Goal: Find contact information: Find contact information

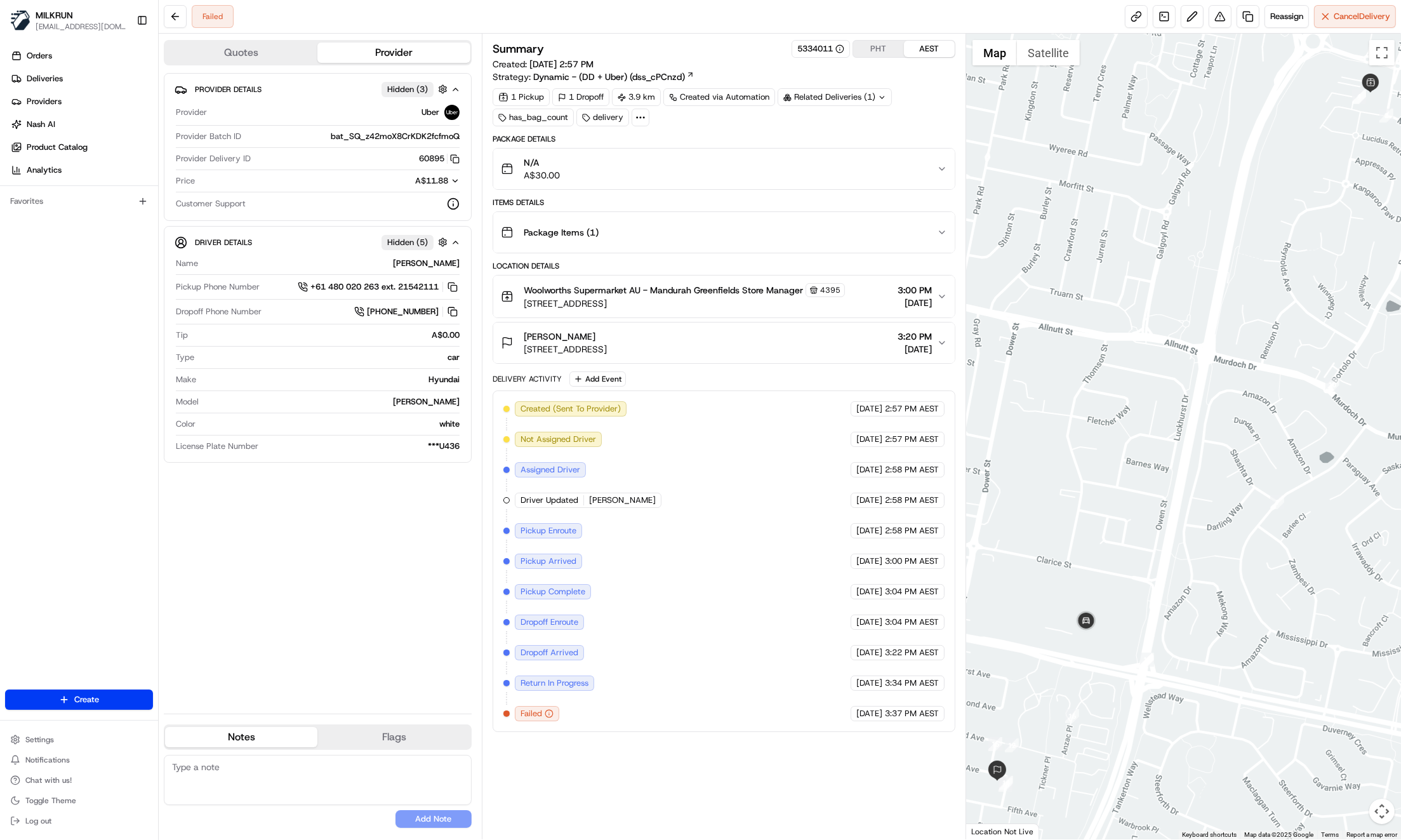
click at [294, 641] on div "Provider Details Hidden ( 3 ) Provider Uber Provider Batch ID bat_SQ_z42moX8CrK…" at bounding box center [317, 388] width 308 height 630
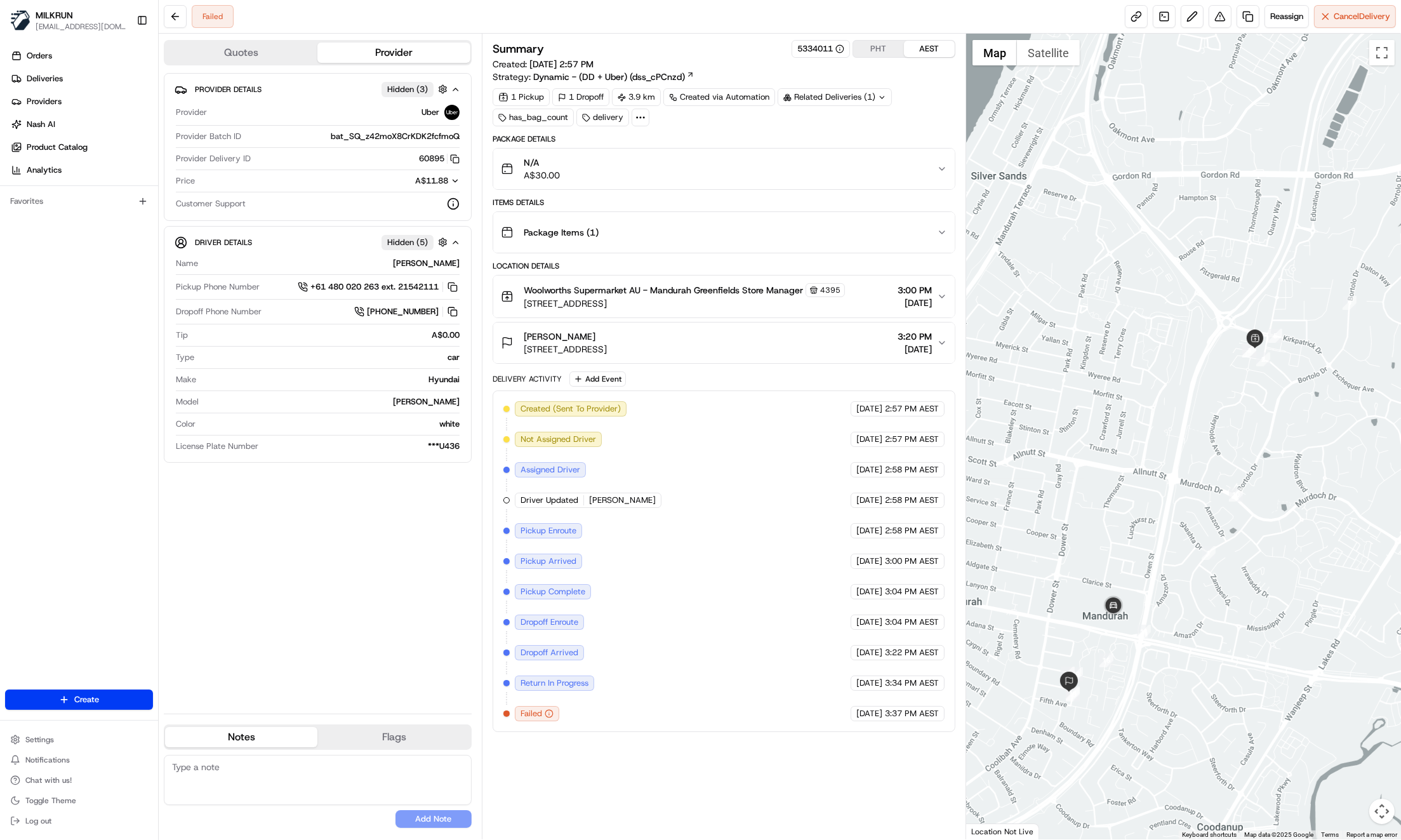
click at [289, 534] on div "Provider Details Hidden ( 3 ) Provider Uber Provider Batch ID bat_SQ_z42moX8CrK…" at bounding box center [317, 388] width 308 height 630
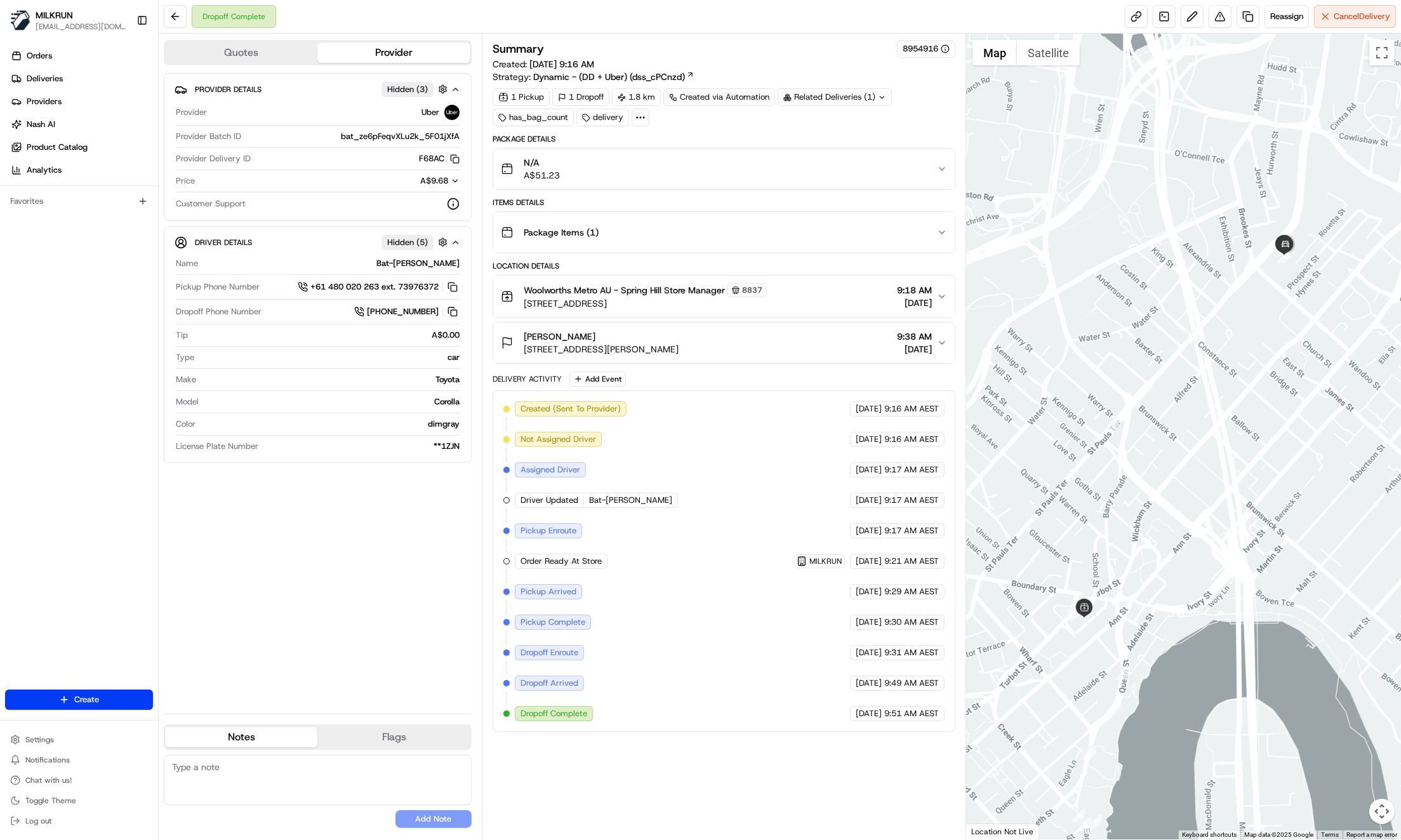
click at [937, 332] on div "Isabel dickenson 2/10 Primrose St, Bowen Hills, QLD 4006, AU 9:38 AM 22/08/2025" at bounding box center [719, 342] width 436 height 25
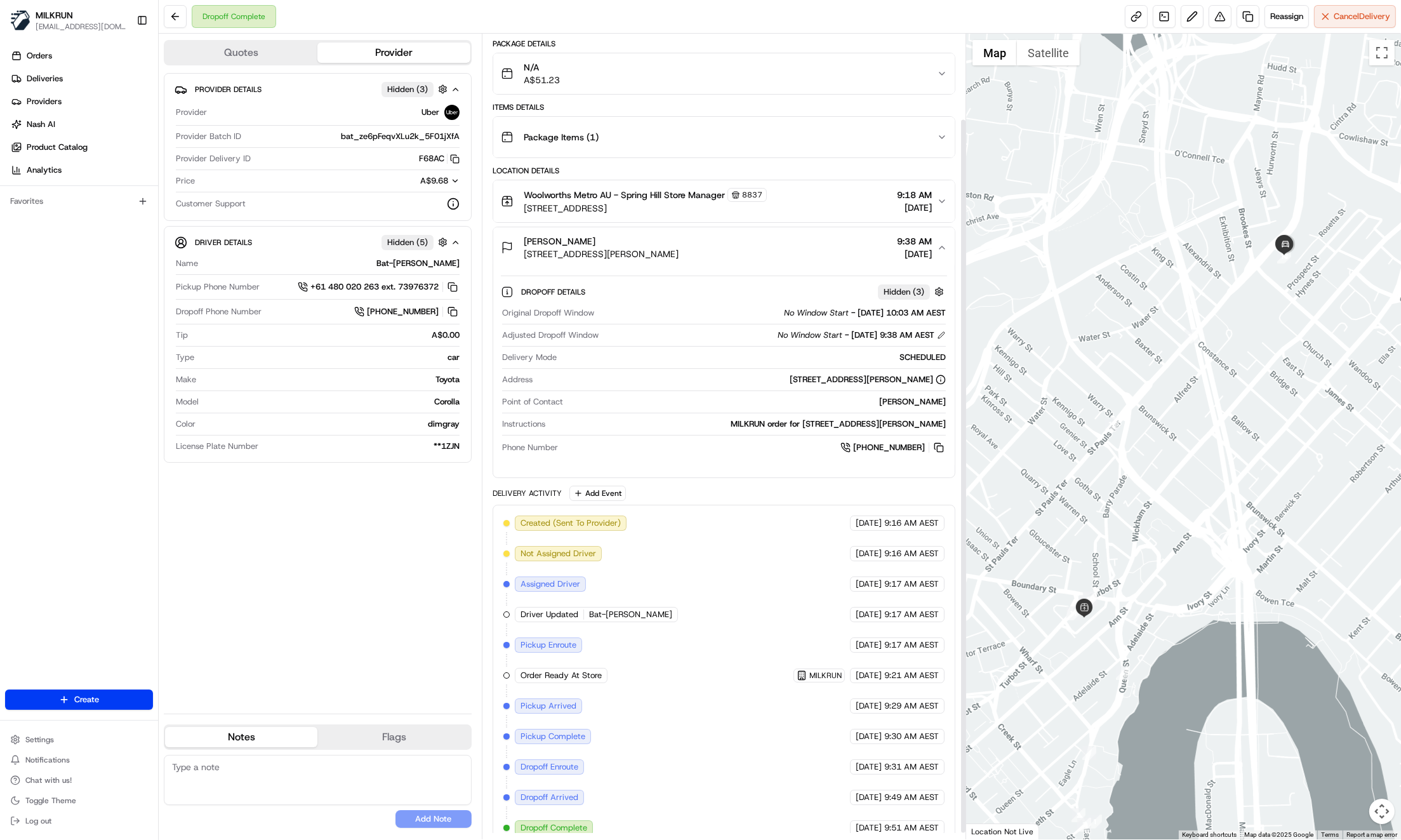
scroll to position [103, 0]
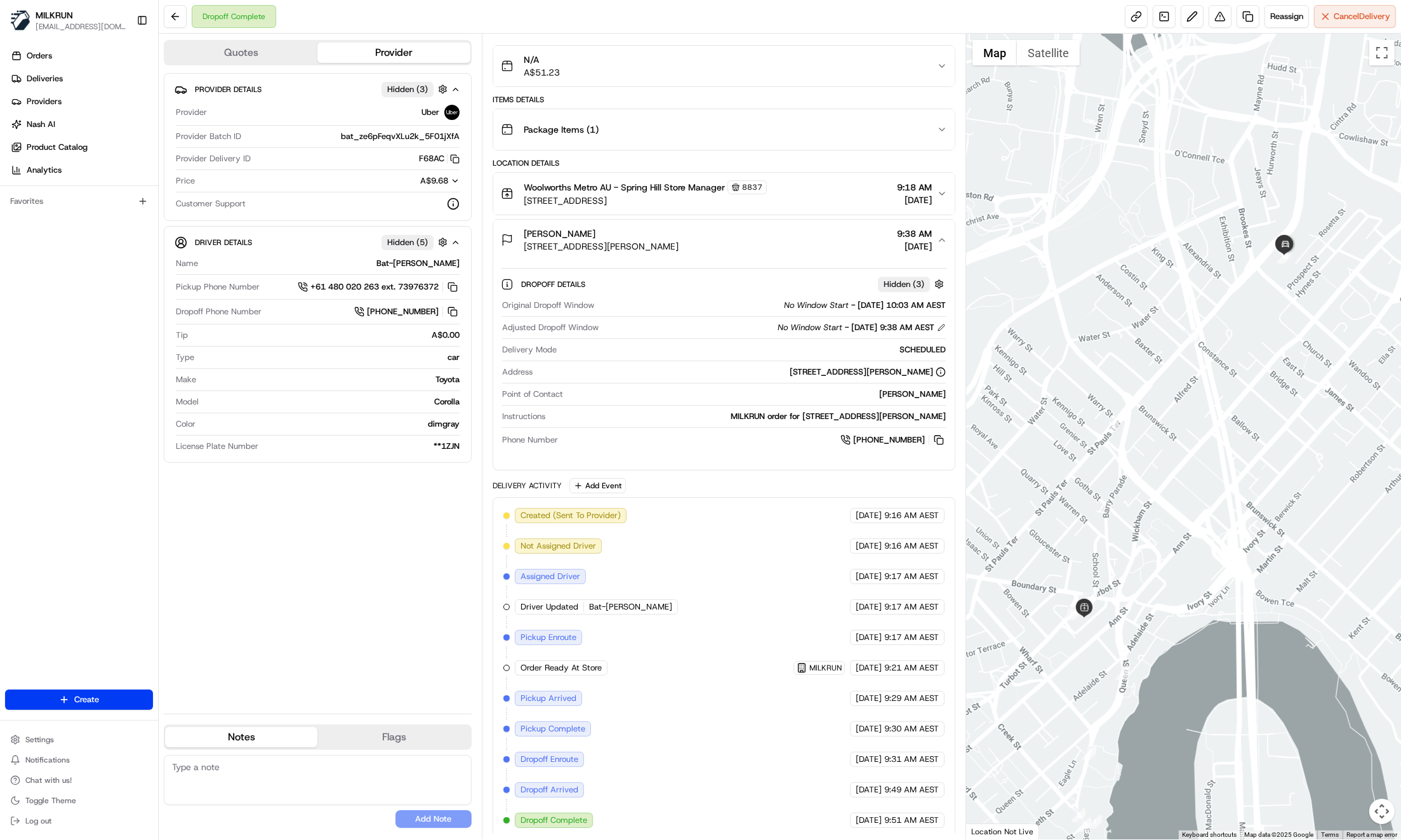
click at [940, 125] on icon "button" at bounding box center [941, 129] width 10 height 10
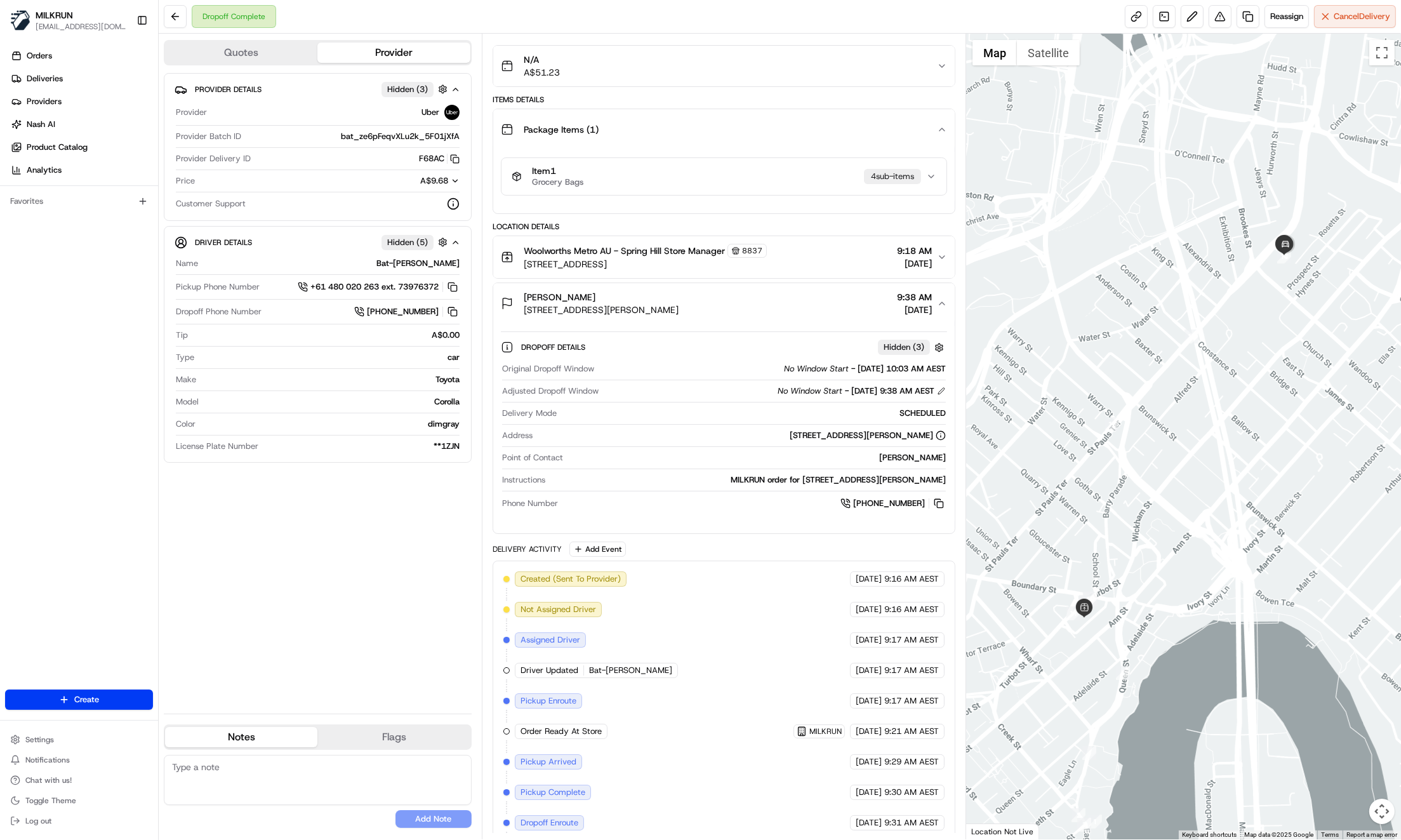
click at [939, 125] on icon "button" at bounding box center [941, 129] width 10 height 10
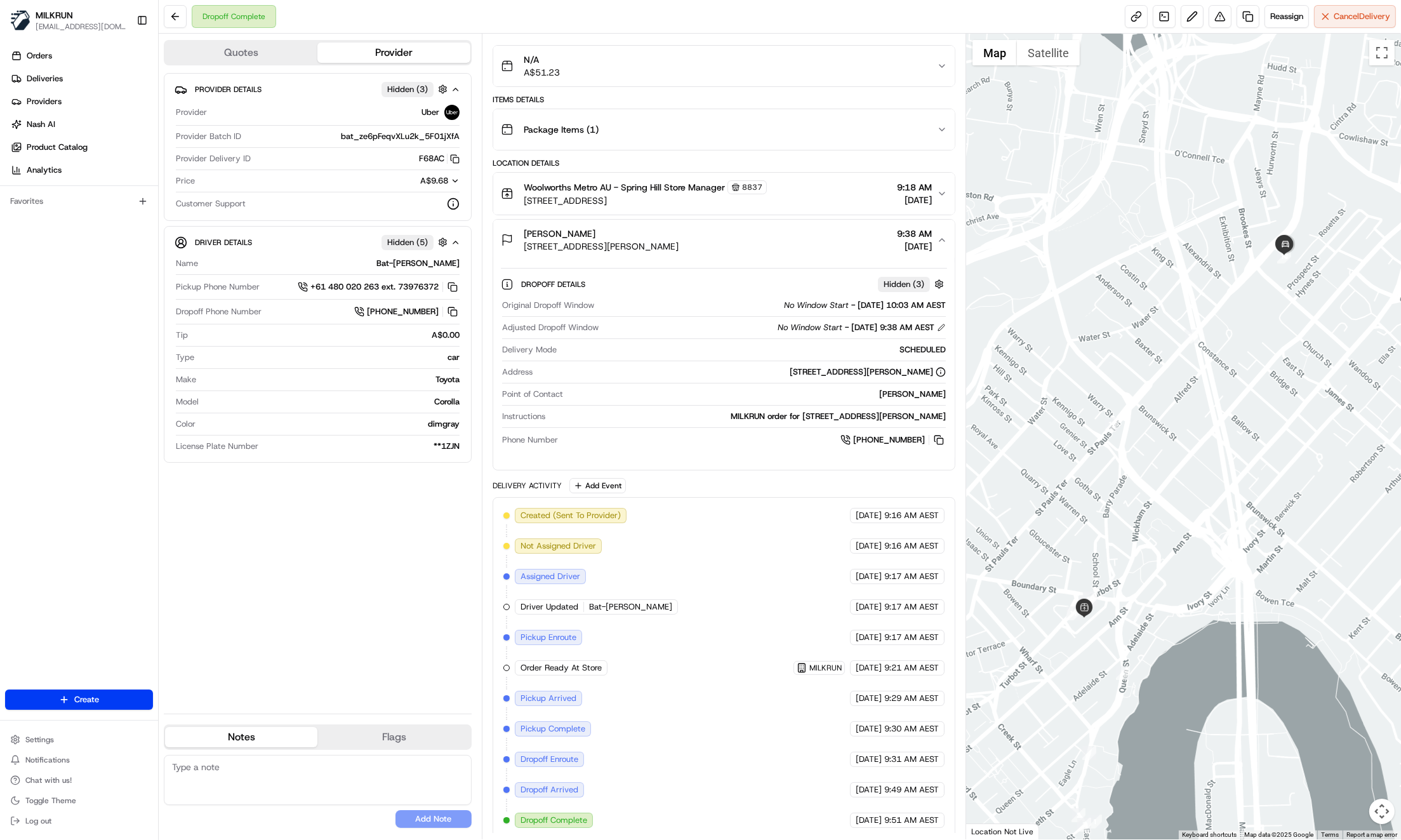
click at [935, 125] on div "Package Items ( 1 )" at bounding box center [719, 129] width 436 height 25
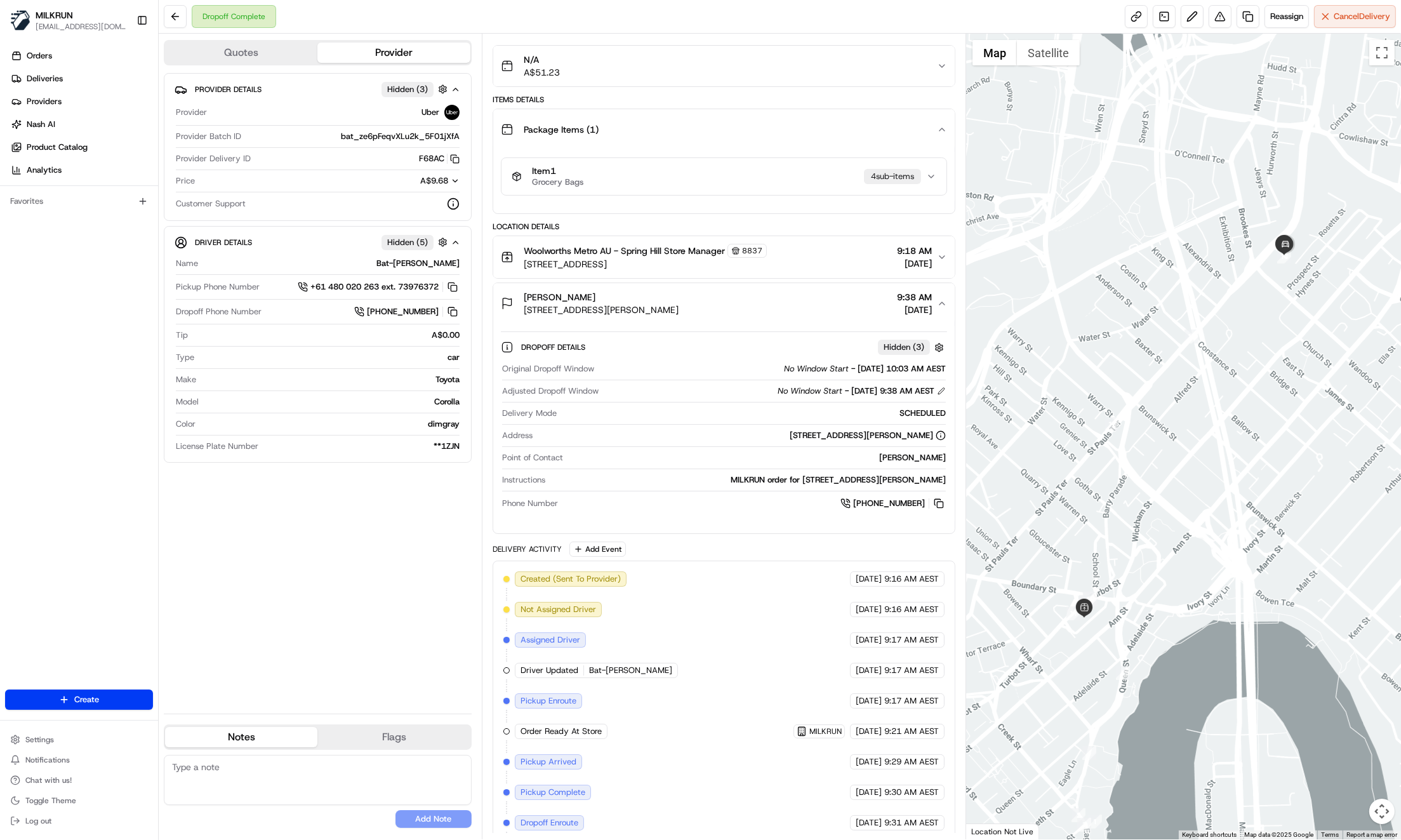
click at [932, 126] on div "Package Items ( 1 )" at bounding box center [719, 129] width 436 height 25
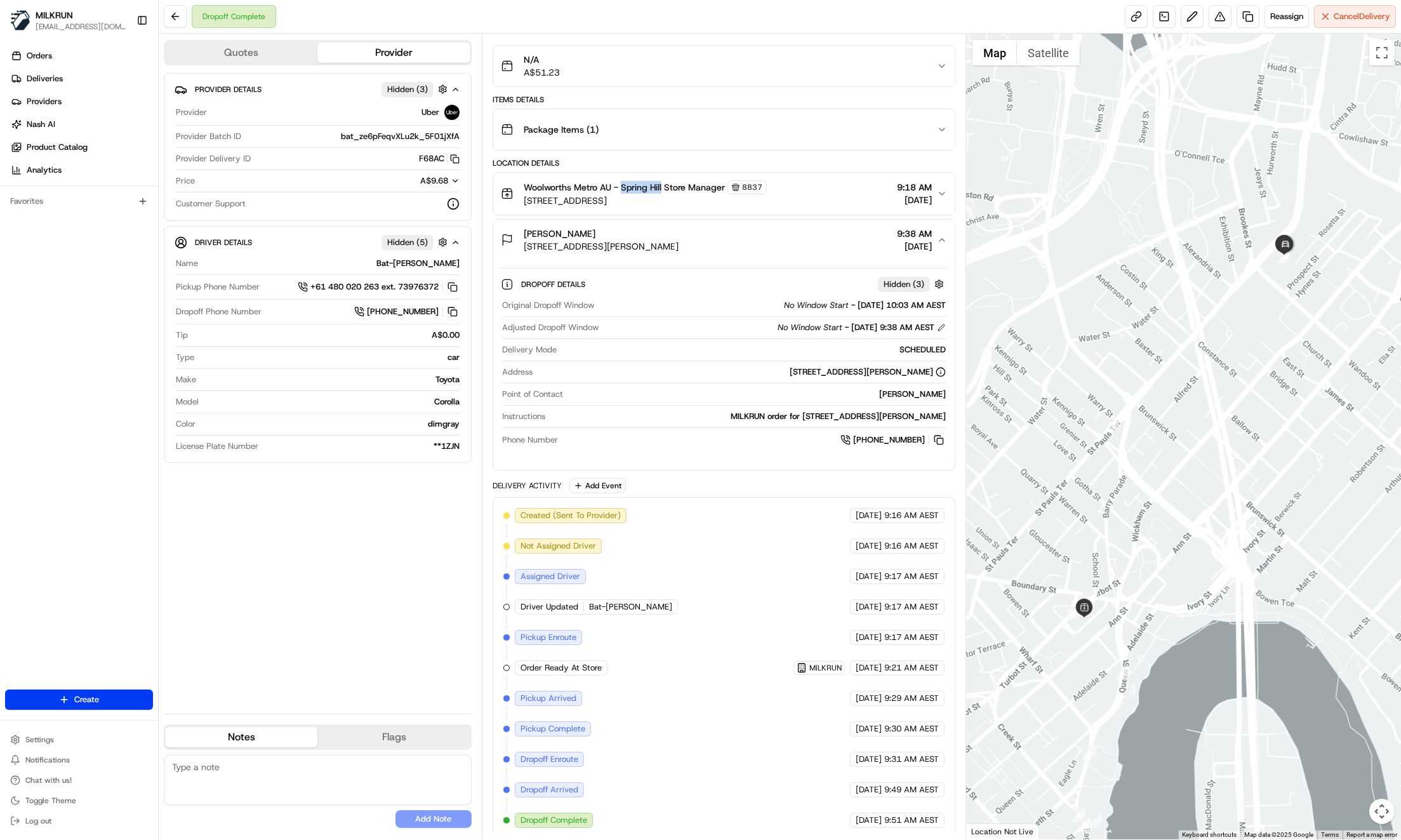
drag, startPoint x: 623, startPoint y: 185, endPoint x: 663, endPoint y: 187, distance: 40.0
click at [663, 187] on span "Woolworths Metro AU - Spring Hill Store Manager" at bounding box center [624, 187] width 201 height 13
copy span "Spring Hill"
click at [381, 544] on div "Provider Details Hidden ( 3 ) Provider Uber Provider Batch ID bat_ze6pFeqvXLu2k…" at bounding box center [317, 388] width 308 height 630
click at [263, 565] on div "Provider Details Hidden ( 3 ) Provider Uber Provider Batch ID bat_ze6pFeqvXLu2k…" at bounding box center [317, 388] width 308 height 630
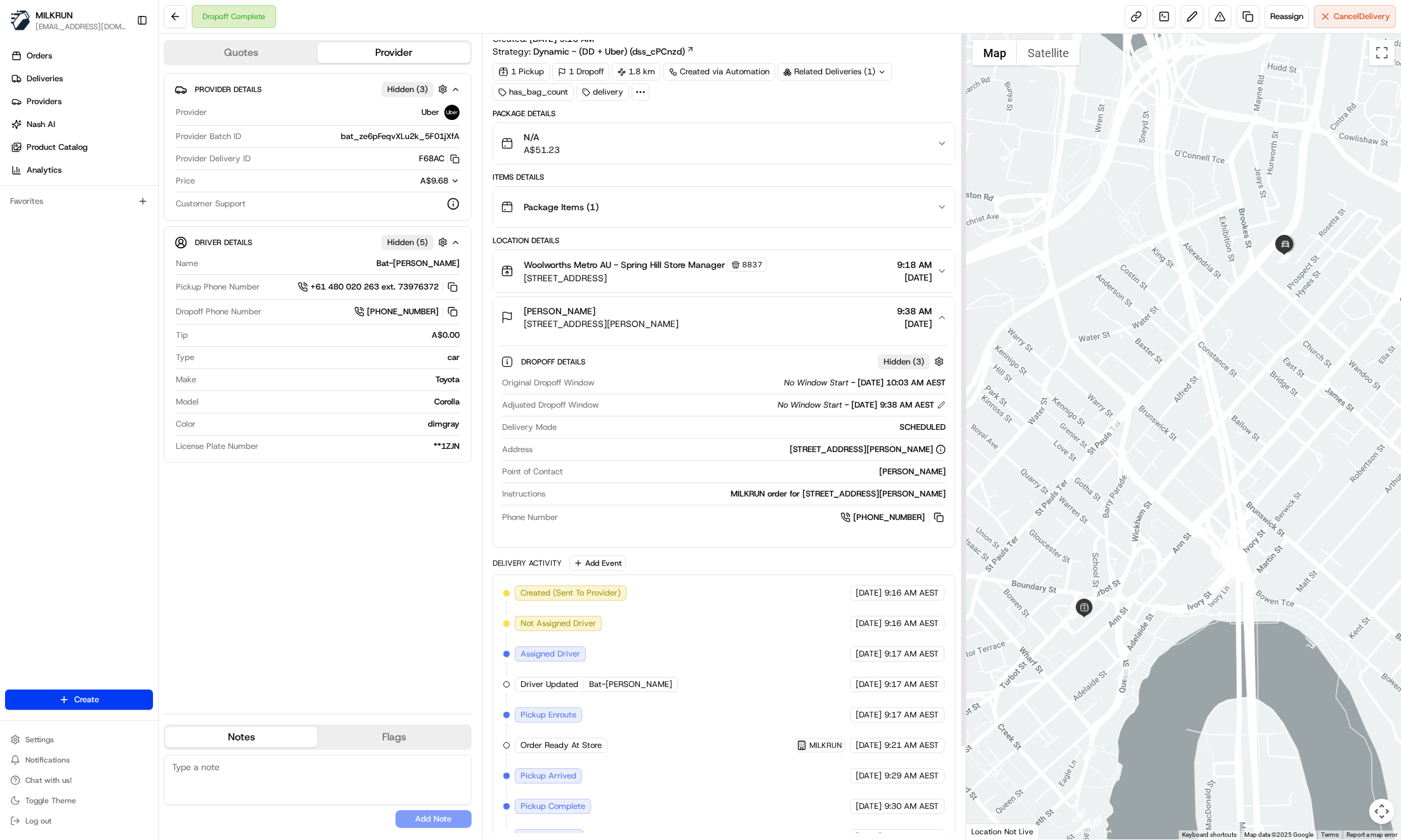
scroll to position [0, 0]
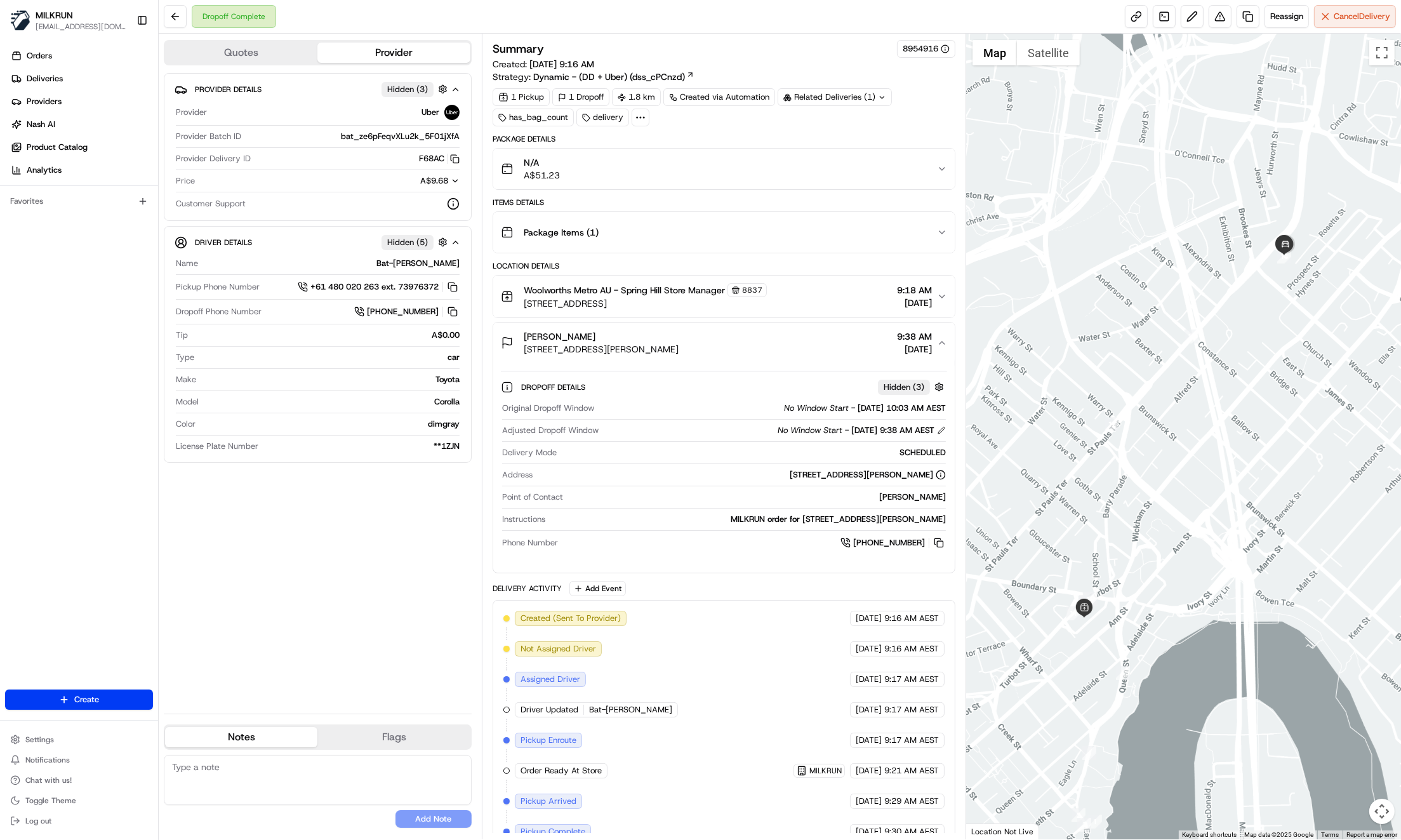
click at [386, 590] on div "Provider Details Hidden ( 3 ) Provider Uber Provider Batch ID bat_ze6pFeqvXLu2k…" at bounding box center [317, 388] width 308 height 630
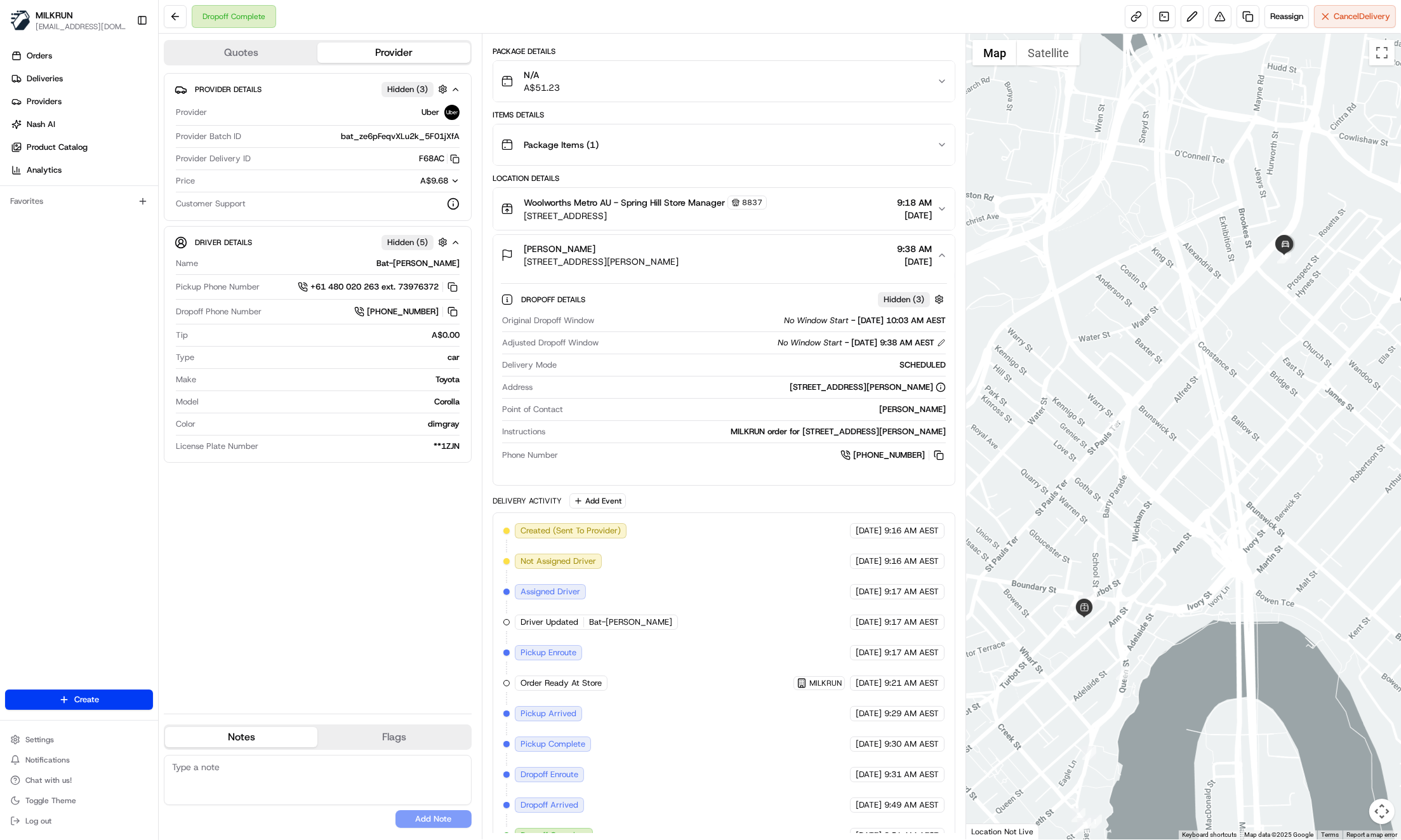
scroll to position [103, 0]
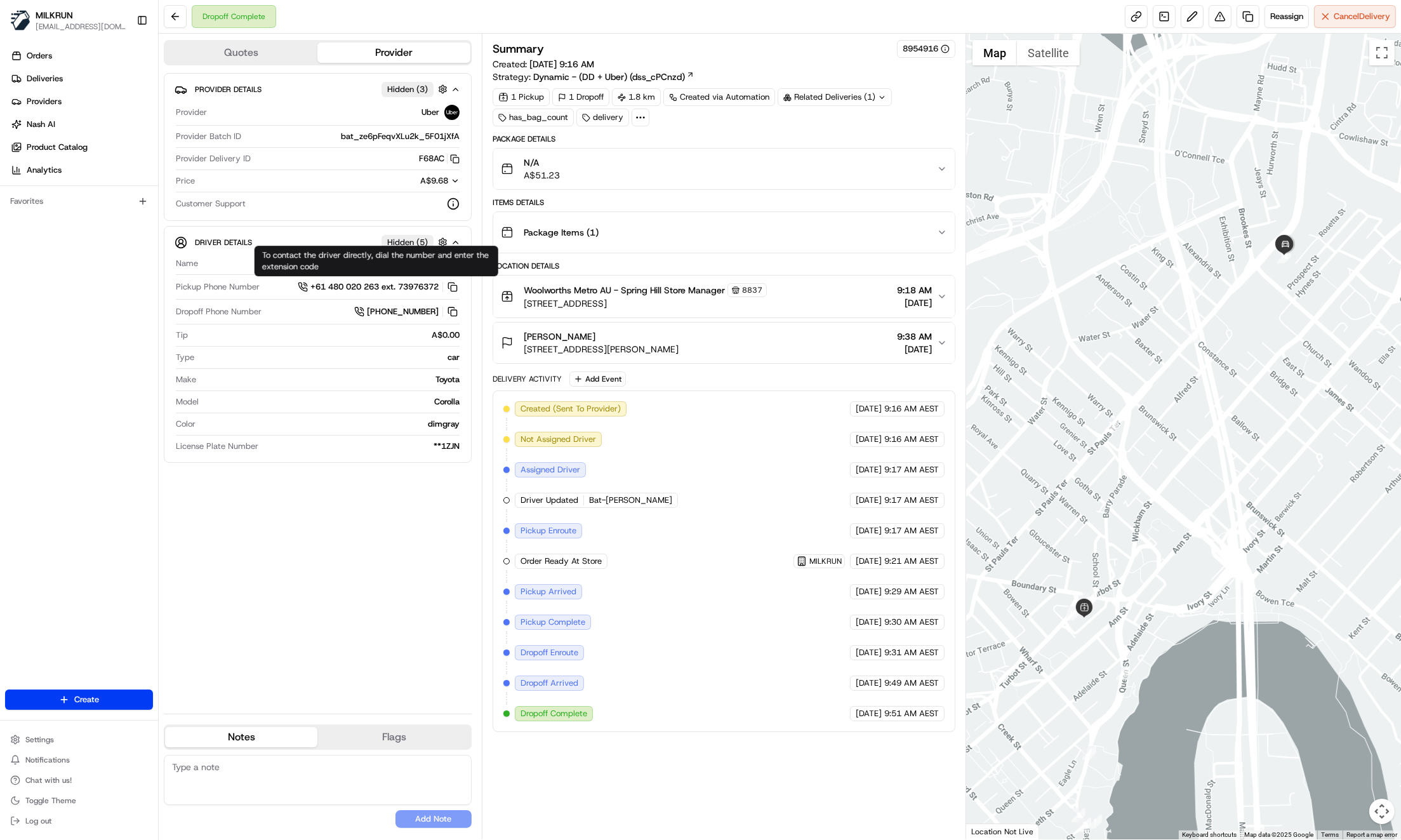
click at [333, 289] on span "+61 480 020 263 ext. 73976372" at bounding box center [375, 286] width 128 height 12
click at [350, 287] on span "+61 480 020 263 ext. 73976372" at bounding box center [375, 286] width 128 height 12
drag, startPoint x: 285, startPoint y: 359, endPoint x: 335, endPoint y: 323, distance: 61.6
click at [285, 357] on div "car" at bounding box center [330, 357] width 260 height 12
click at [453, 286] on button at bounding box center [452, 286] width 14 height 14
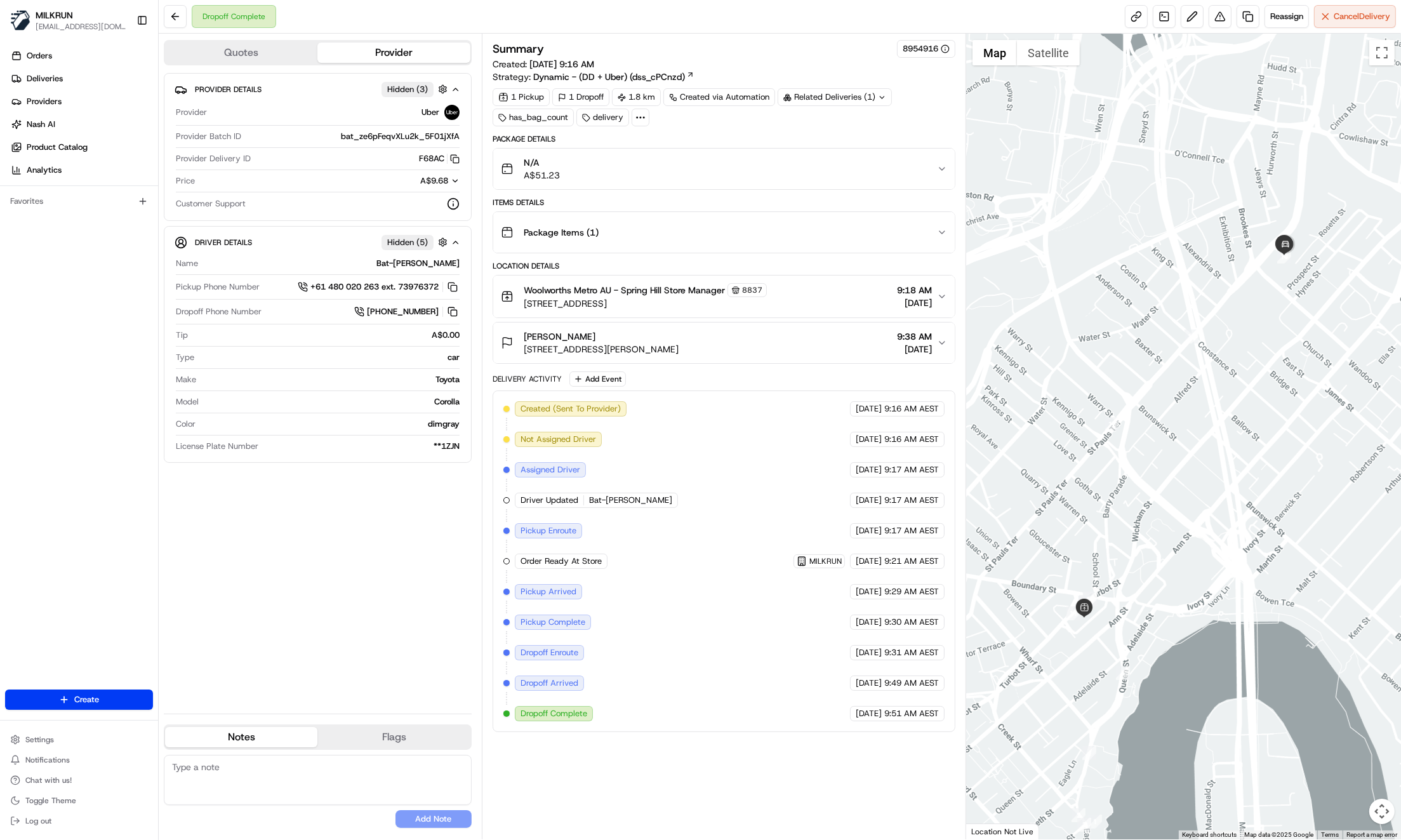
drag, startPoint x: 325, startPoint y: 531, endPoint x: 245, endPoint y: 518, distance: 81.0
click at [325, 531] on div "Provider Details Hidden ( 3 ) Provider Uber Provider Batch ID bat_ze6pFeqvXLu2k…" at bounding box center [317, 388] width 308 height 630
click at [455, 288] on button at bounding box center [452, 286] width 14 height 14
click at [381, 560] on div "Provider Details Hidden ( 3 ) Provider Uber Provider Batch ID bat_ze6pFeqvXLu2k…" at bounding box center [317, 388] width 308 height 630
